Goal: Transaction & Acquisition: Purchase product/service

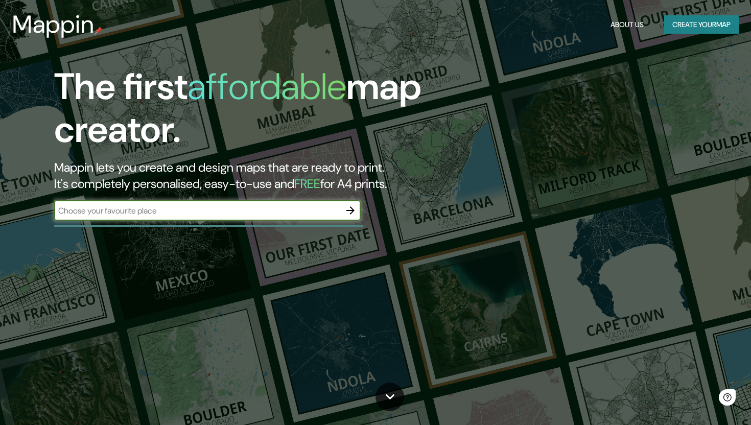
click at [671, 26] on button "Create your map" at bounding box center [701, 24] width 75 height 19
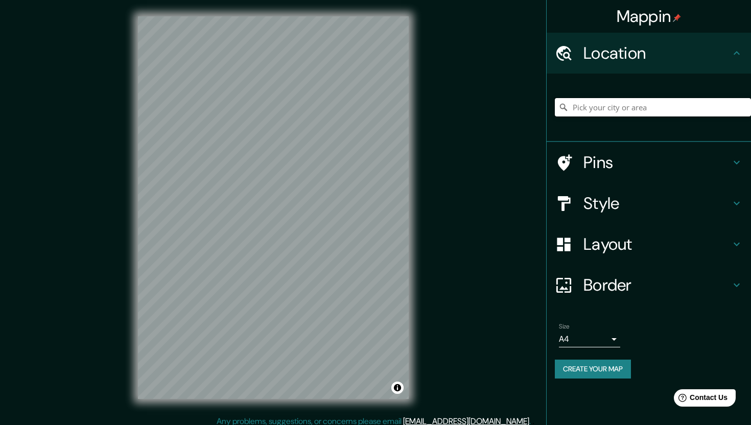
click at [591, 103] on input "Pick your city or area" at bounding box center [653, 107] width 196 height 18
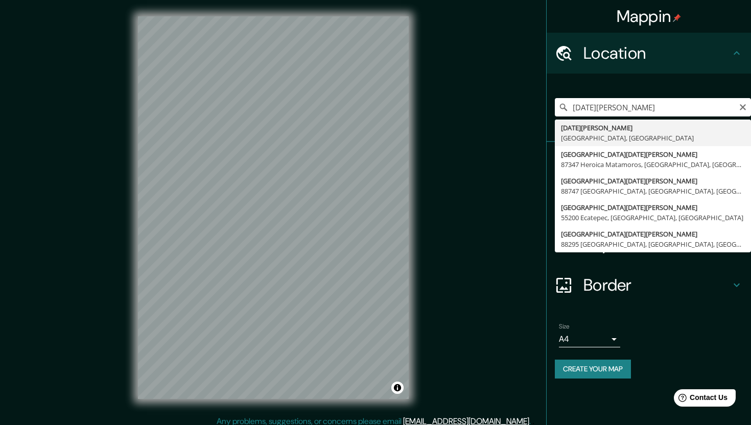
type input "[DATE][GEOGRAPHIC_DATA][PERSON_NAME], [GEOGRAPHIC_DATA], [GEOGRAPHIC_DATA]"
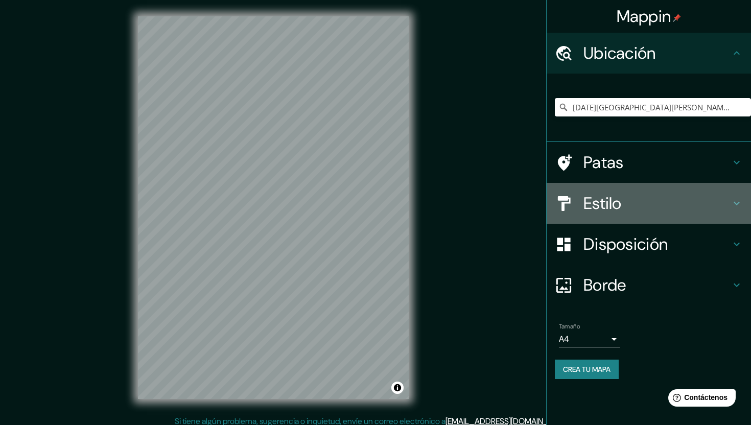
click at [593, 205] on font "Estilo" at bounding box center [603, 203] width 38 height 21
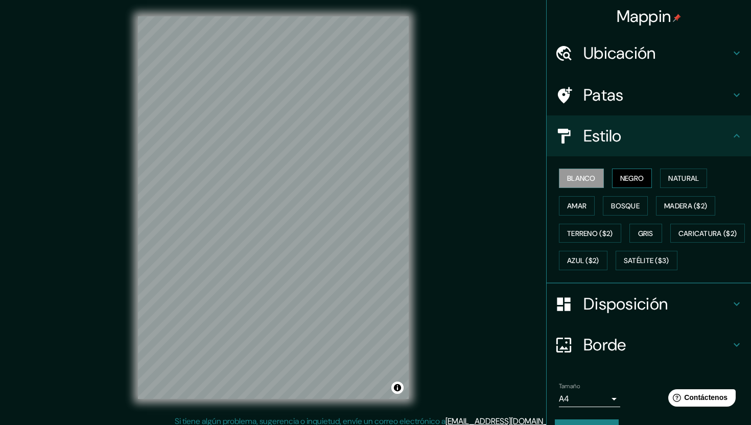
click at [618, 177] on button "Negro" at bounding box center [632, 178] width 40 height 19
click at [623, 178] on font "Negro" at bounding box center [632, 178] width 24 height 9
click at [696, 182] on font "Natural" at bounding box center [683, 178] width 31 height 9
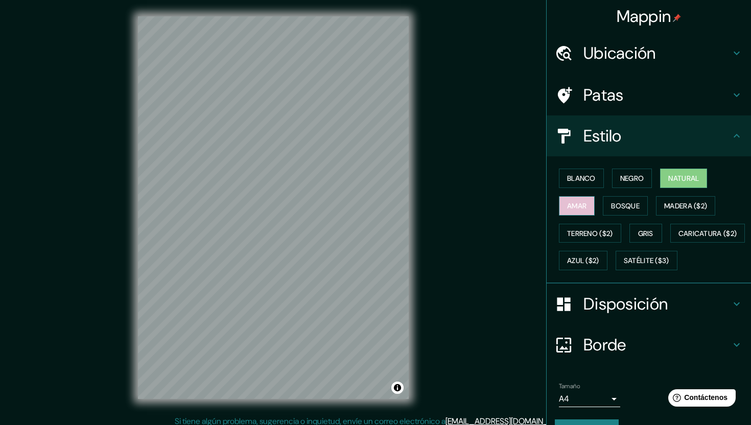
click at [583, 209] on font "Amar" at bounding box center [576, 205] width 19 height 9
click at [613, 207] on font "Bosque" at bounding box center [625, 205] width 29 height 9
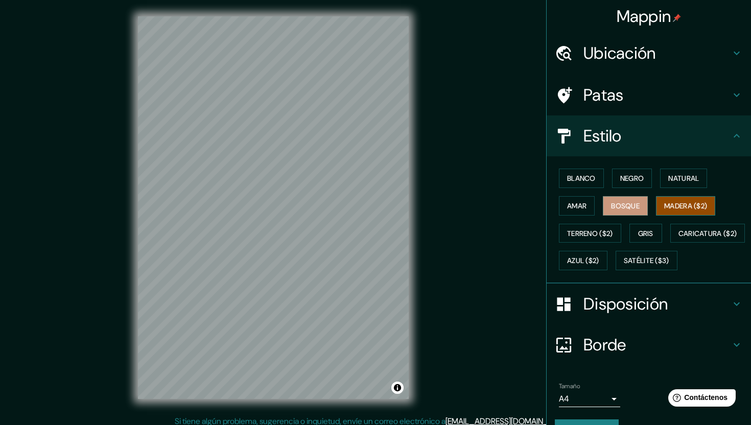
click at [676, 202] on font "Madera ($2)" at bounding box center [685, 205] width 43 height 9
click at [586, 242] on button "Terreno ($2)" at bounding box center [590, 233] width 62 height 19
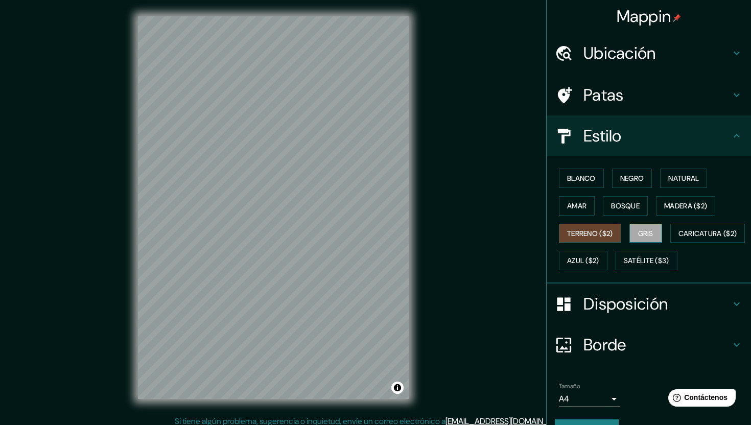
click at [643, 234] on font "Gris" at bounding box center [645, 233] width 15 height 9
click at [679, 238] on font "Caricatura ($2)" at bounding box center [708, 233] width 59 height 9
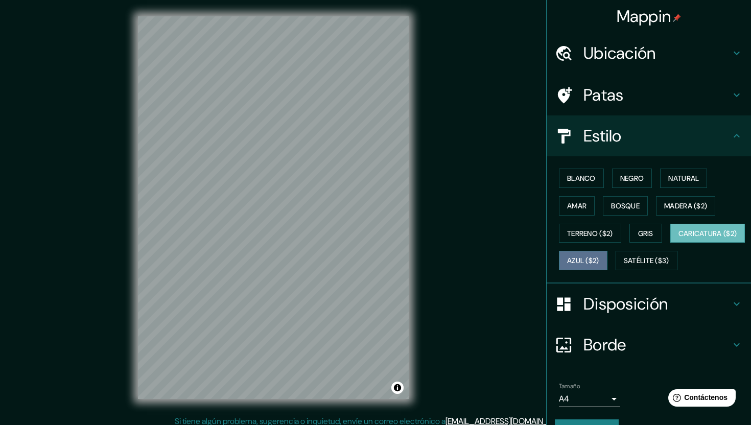
click at [608, 262] on button "Azul ($2)" at bounding box center [583, 260] width 49 height 19
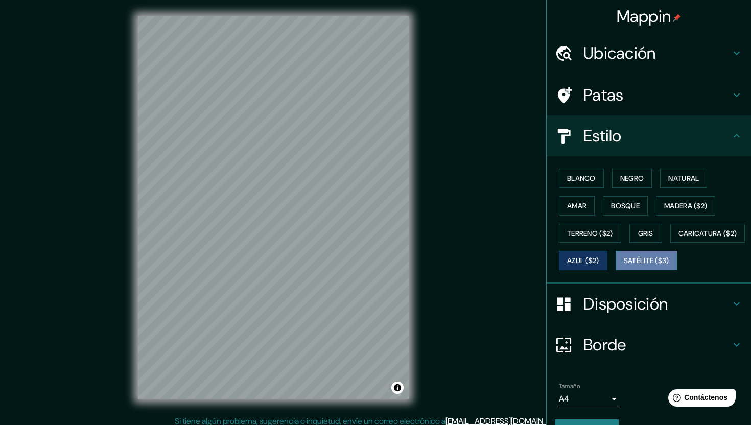
click at [616, 270] on button "Satélite ($3)" at bounding box center [647, 260] width 62 height 19
click at [646, 234] on font "Gris" at bounding box center [645, 233] width 15 height 9
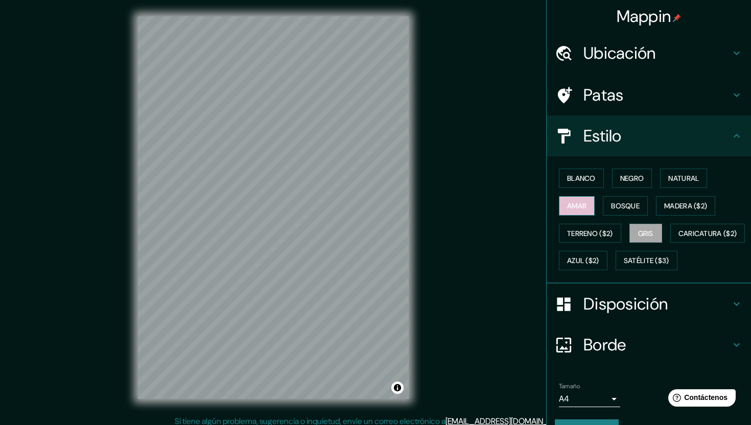
click at [580, 205] on font "Amar" at bounding box center [576, 205] width 19 height 9
click at [586, 187] on button "Blanco" at bounding box center [581, 178] width 45 height 19
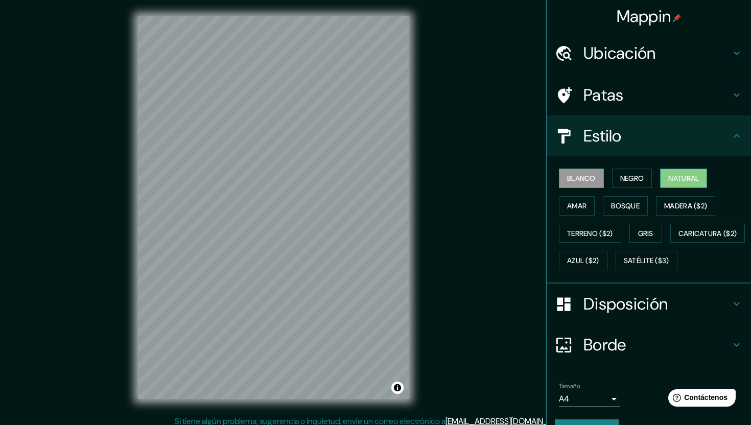
click at [675, 183] on font "Natural" at bounding box center [683, 178] width 31 height 9
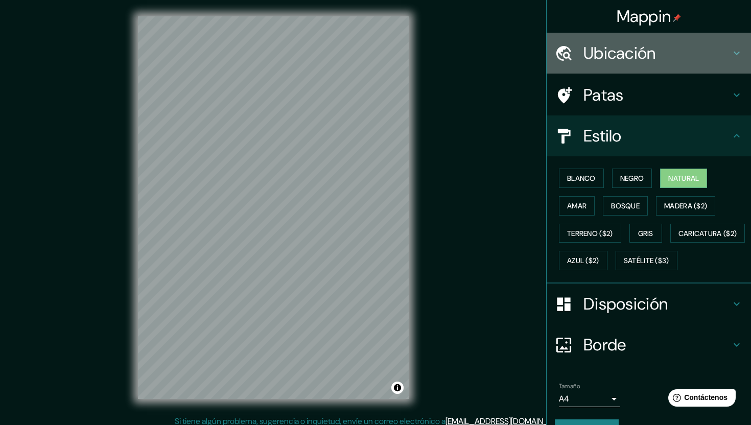
click at [581, 46] on div at bounding box center [569, 53] width 29 height 18
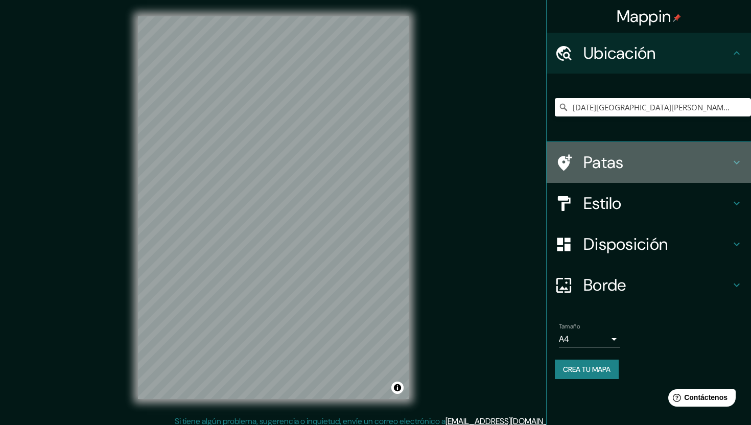
click at [610, 166] on font "Patas" at bounding box center [604, 162] width 40 height 21
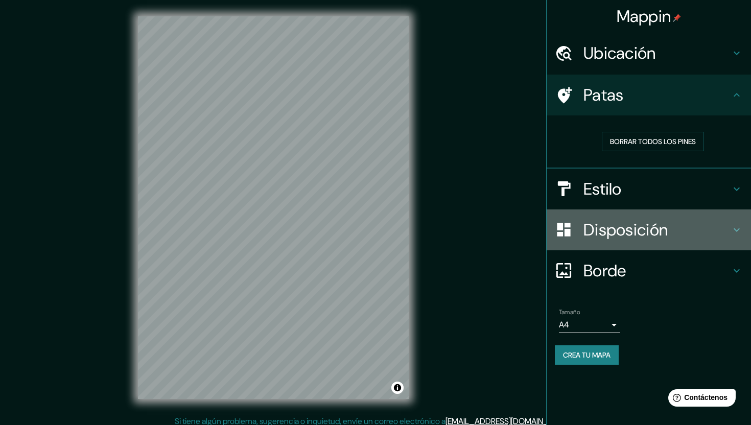
click at [605, 229] on font "Disposición" at bounding box center [626, 229] width 84 height 21
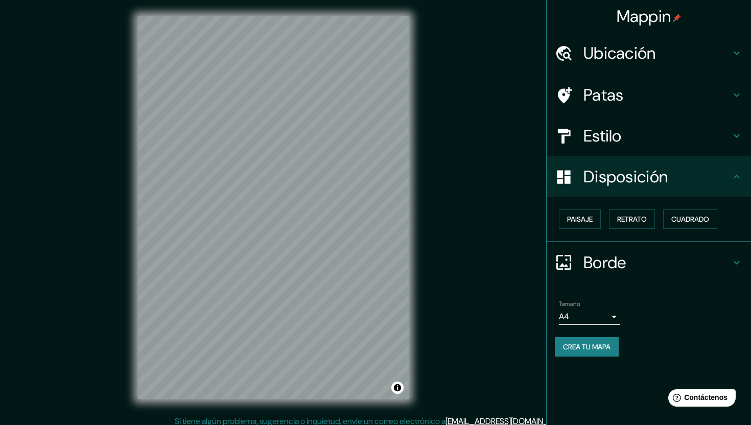
click at [642, 182] on font "Disposición" at bounding box center [626, 176] width 84 height 21
click at [631, 262] on h4 "Borde" at bounding box center [657, 262] width 147 height 20
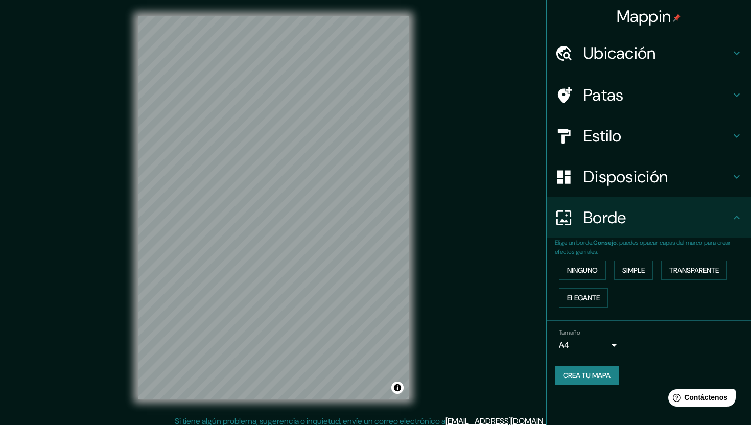
click at [614, 189] on div "Disposición" at bounding box center [649, 176] width 204 height 41
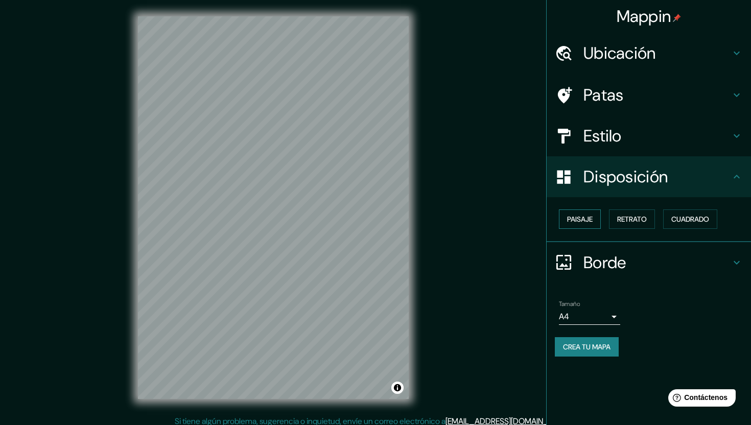
click at [585, 225] on font "Paisaje" at bounding box center [580, 219] width 26 height 13
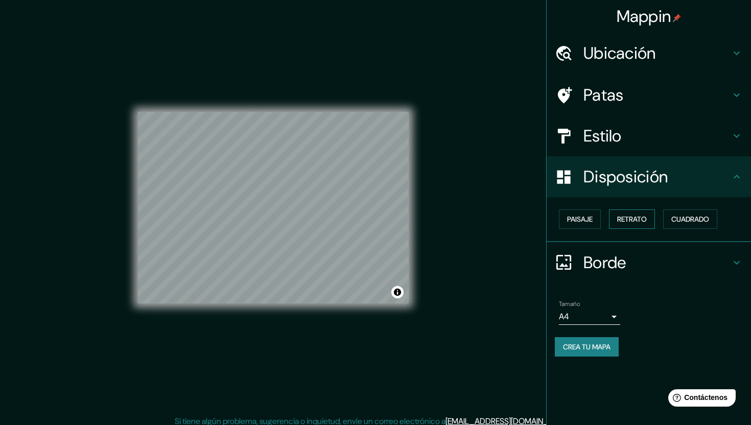
click at [621, 221] on font "Retrato" at bounding box center [632, 219] width 30 height 9
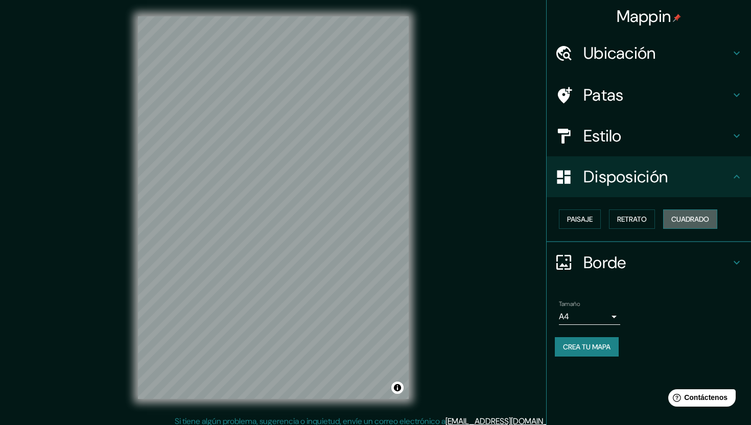
click at [670, 220] on button "Cuadrado" at bounding box center [690, 219] width 54 height 19
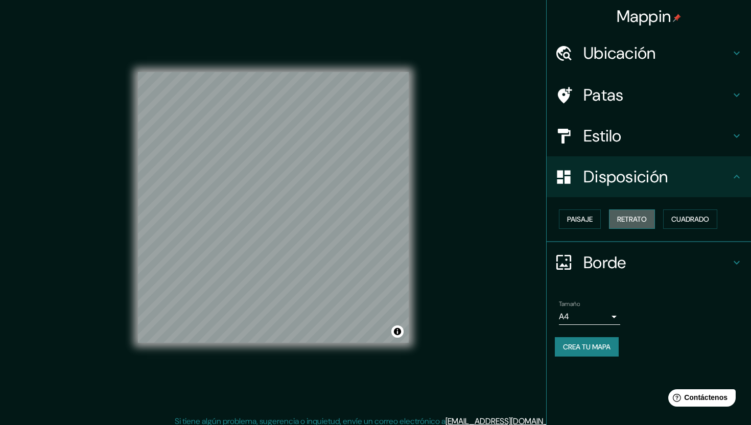
click at [641, 224] on font "Retrato" at bounding box center [632, 219] width 30 height 9
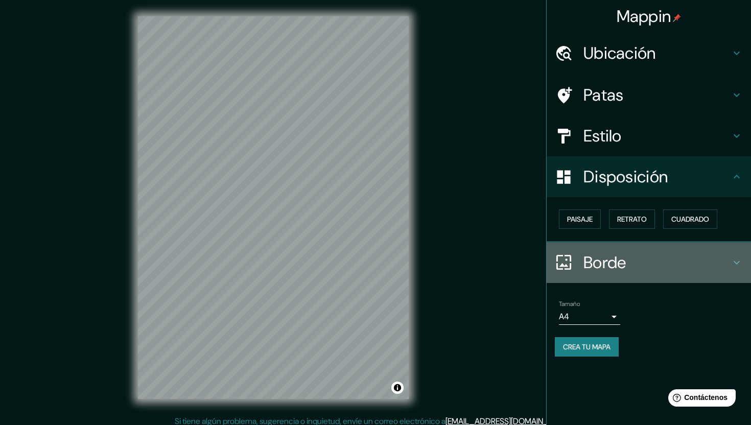
click at [611, 260] on font "Borde" at bounding box center [605, 262] width 43 height 21
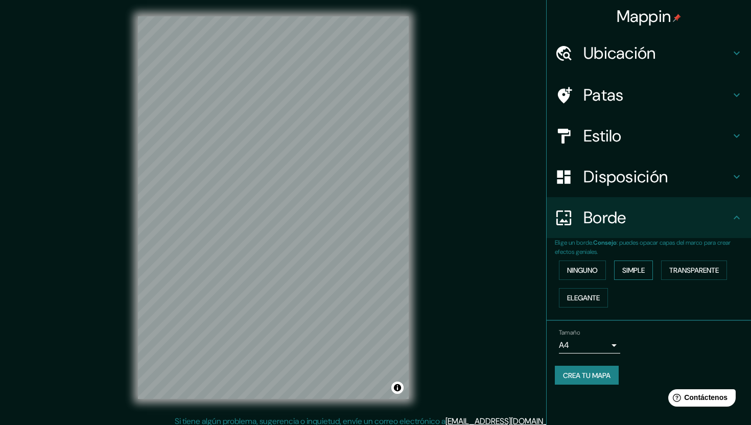
scroll to position [7, 0]
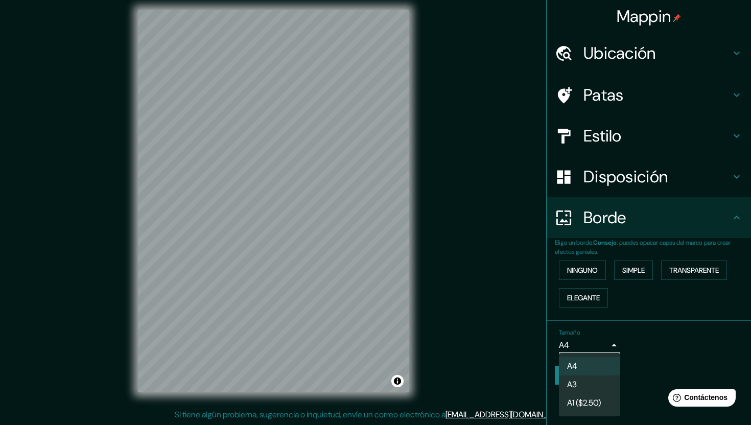
click at [599, 346] on body "Mappin Ubicación [DATE][GEOGRAPHIC_DATA][PERSON_NAME], [GEOGRAPHIC_DATA], [GEOG…" at bounding box center [375, 205] width 751 height 425
click at [590, 389] on li "A3" at bounding box center [589, 385] width 61 height 19
type input "a4"
click at [593, 351] on body "Mappin Ubicación [DATE][GEOGRAPHIC_DATA][PERSON_NAME], [GEOGRAPHIC_DATA], [GEOG…" at bounding box center [375, 205] width 751 height 425
click at [530, 333] on div at bounding box center [375, 212] width 751 height 425
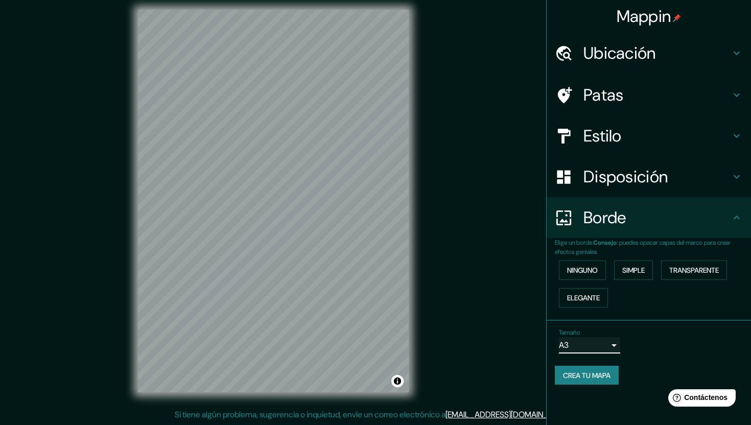
scroll to position [0, 0]
